Goal: Task Accomplishment & Management: Complete application form

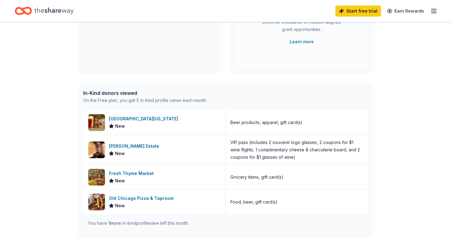
scroll to position [101, 0]
click at [126, 117] on div "[GEOGRAPHIC_DATA][US_STATE]" at bounding box center [145, 118] width 72 height 7
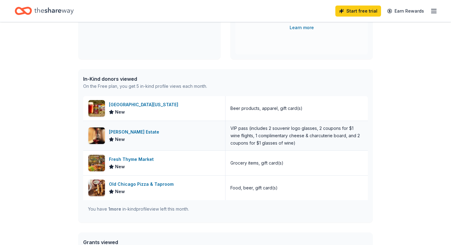
scroll to position [140, 0]
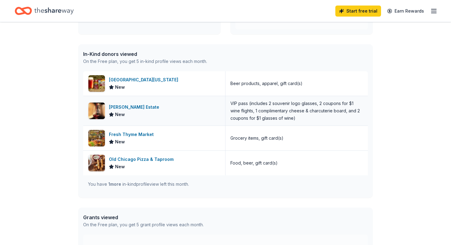
click at [126, 110] on div "[PERSON_NAME] Estate" at bounding box center [135, 106] width 53 height 7
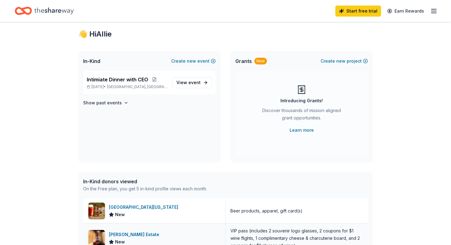
scroll to position [0, 0]
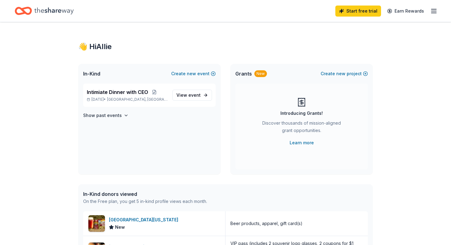
click at [37, 10] on icon "Home" at bounding box center [53, 10] width 39 height 7
click at [52, 11] on icon "Home" at bounding box center [53, 11] width 39 height 13
click at [124, 97] on div "Intimiate Dinner with CEO [DATE] • [GEOGRAPHIC_DATA], [GEOGRAPHIC_DATA]" at bounding box center [127, 95] width 81 height 14
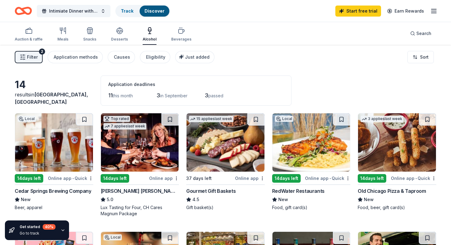
click at [52, 190] on div "Cedar Springs Brewing Company" at bounding box center [53, 190] width 76 height 7
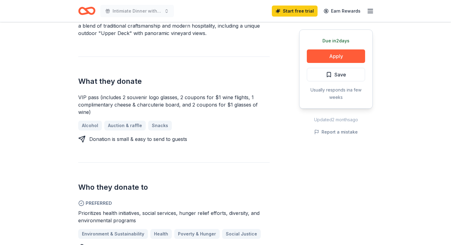
scroll to position [229, 0]
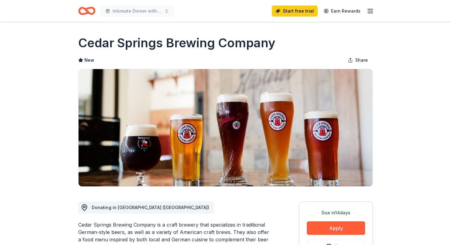
click at [369, 13] on line "button" at bounding box center [370, 13] width 5 height 0
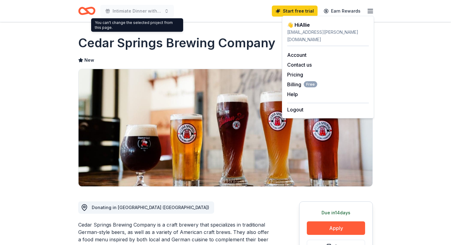
click at [85, 10] on icon "Home" at bounding box center [86, 11] width 17 height 14
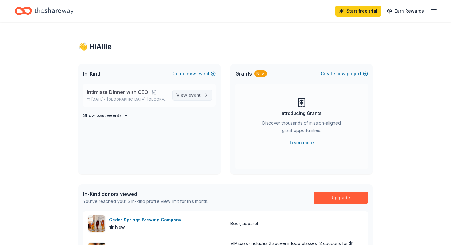
click at [188, 95] on span "View event" at bounding box center [189, 94] width 24 height 7
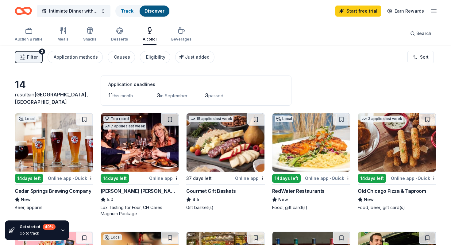
click at [432, 12] on icon "button" at bounding box center [433, 10] width 7 height 7
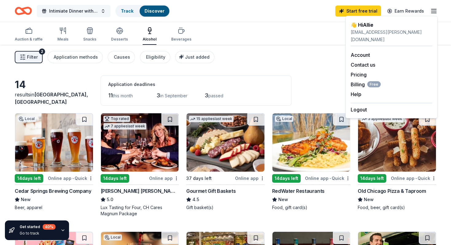
click at [105, 10] on button "Intimiate Dinner with CEO" at bounding box center [74, 11] width 74 height 12
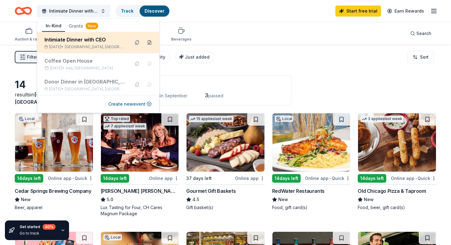
click at [148, 42] on button at bounding box center [150, 43] width 10 height 10
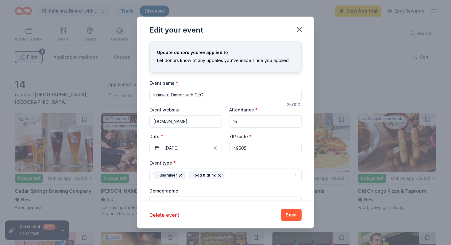
drag, startPoint x: 217, startPoint y: 95, endPoint x: 152, endPoint y: 90, distance: 65.3
click at [152, 90] on input "Intimiate Dinner with CEO" at bounding box center [225, 95] width 152 height 12
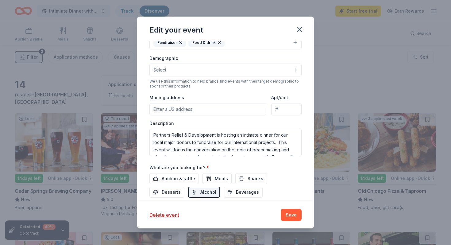
type input "A Night for Peacebuilders"
click at [190, 107] on input "Mailing address" at bounding box center [207, 109] width 117 height 12
type input "801 Broadway Avenue Northwest, Grand Rapids, MI, 49504"
click at [283, 111] on input "Apt/unit" at bounding box center [286, 109] width 30 height 12
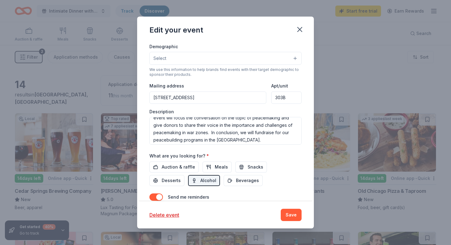
scroll to position [22, 0]
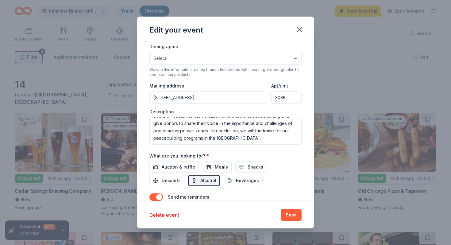
type input "303B"
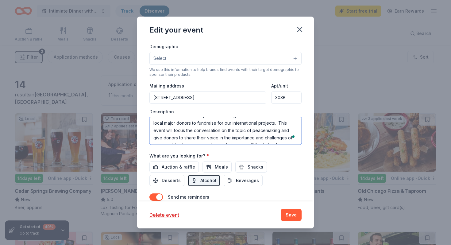
scroll to position [0, 0]
drag, startPoint x: 249, startPoint y: 141, endPoint x: 139, endPoint y: 116, distance: 111.9
click at [139, 116] on div "Update donors you've applied to Let donors know of any updates you've made sinc…" at bounding box center [225, 121] width 177 height 160
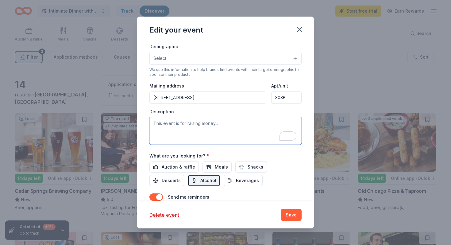
paste textarea "I am writing to you today on behalf of Partners Relief & Development, a humanit…"
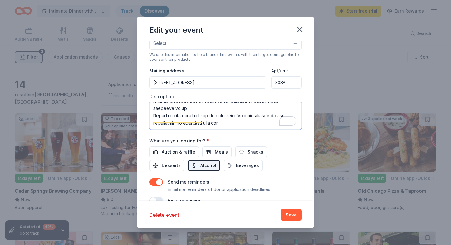
scroll to position [172, 0]
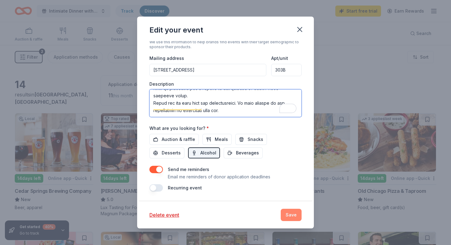
type textarea "I am writing to you today on behalf of Partners Relief & Development, a humanit…"
click at [292, 216] on button "Save" at bounding box center [291, 215] width 21 height 12
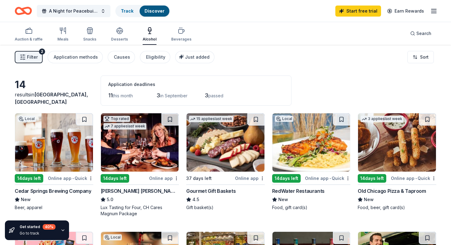
click at [33, 178] on div "14 days left" at bounding box center [29, 178] width 29 height 9
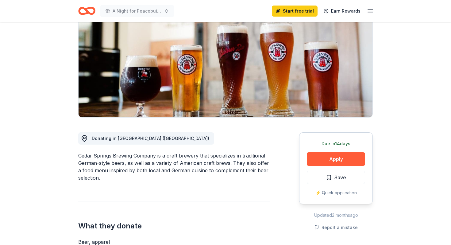
scroll to position [84, 0]
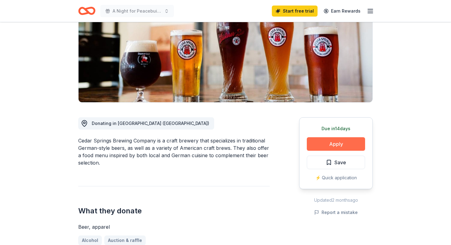
click at [329, 142] on button "Apply" at bounding box center [336, 144] width 58 height 14
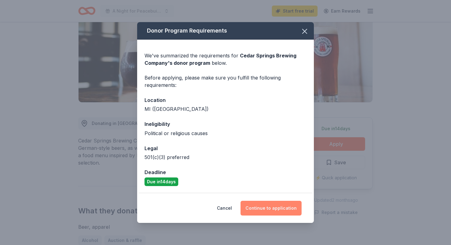
click at [268, 212] on button "Continue to application" at bounding box center [271, 208] width 61 height 15
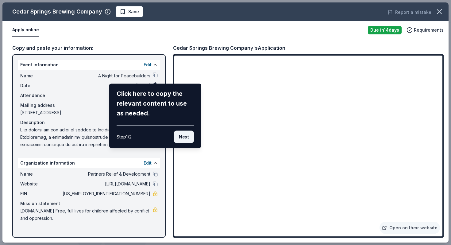
click at [188, 138] on button "Next" at bounding box center [184, 137] width 20 height 12
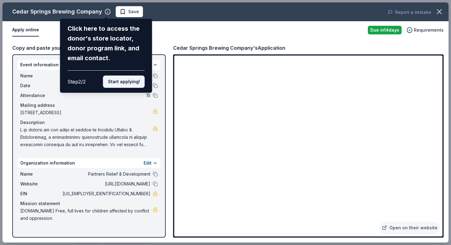
click at [126, 77] on button "Start applying!" at bounding box center [124, 82] width 42 height 12
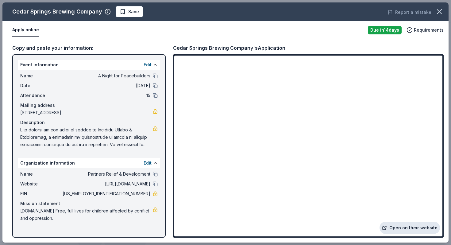
click at [411, 227] on link "Open on their website" at bounding box center [410, 228] width 60 height 12
